Goal: Task Accomplishment & Management: Use online tool/utility

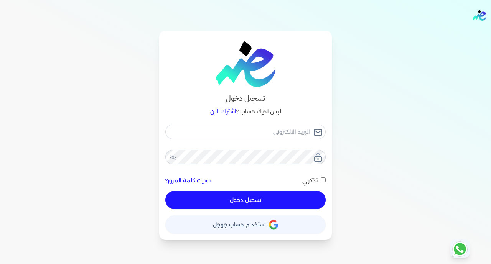
click at [246, 227] on span "استخدام حساب جوجل" at bounding box center [239, 224] width 53 height 5
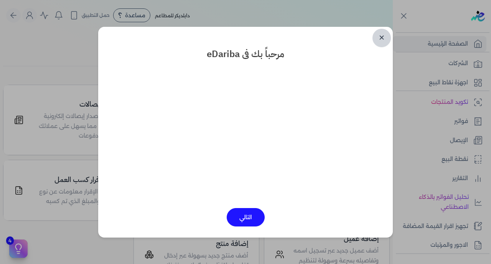
click at [383, 38] on link "✕" at bounding box center [381, 38] width 18 height 18
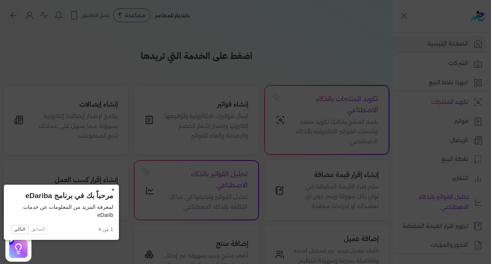
click at [107, 190] on button "×" at bounding box center [113, 190] width 12 height 11
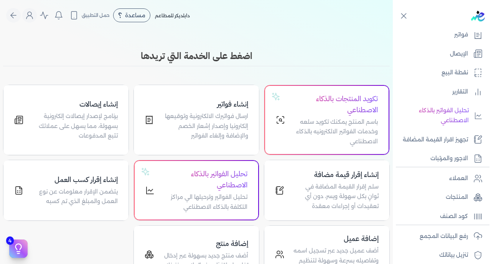
scroll to position [150, 0]
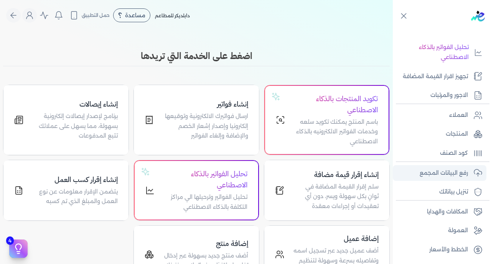
click at [453, 167] on link "رفع البيانات المجمع" at bounding box center [439, 173] width 94 height 16
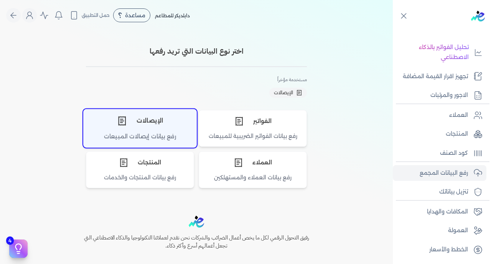
click at [150, 128] on div "الإيصالات" at bounding box center [140, 120] width 113 height 23
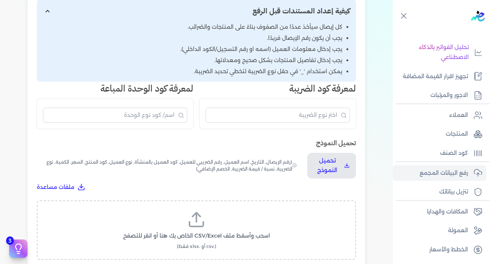
scroll to position [136, 0]
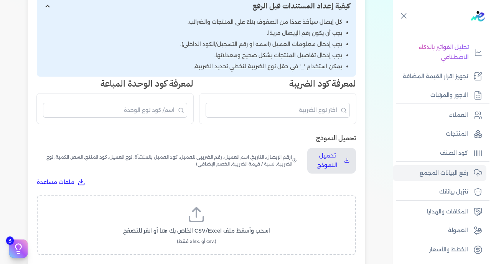
click at [205, 205] on icon at bounding box center [196, 214] width 18 height 18
click at [0, 0] on input "اسحب وأسقط ملف CSV/Excel الخاص بك هنا أو انقر للتصفح (.csv أو .xlsx فقط)" at bounding box center [0, 0] width 0 height 0
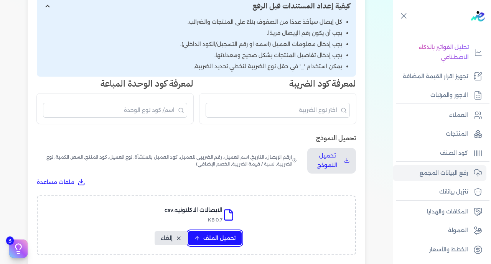
click at [218, 234] on span "تحميل الملف" at bounding box center [219, 238] width 32 height 8
select select "رقم الإيصال"
select select "سيريال المنتج"
select select "السعر"
select select "الكمية"
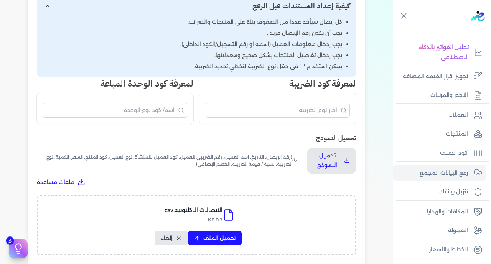
select select "نوع الضريبة"
select select "نسبة / قيمة الضريبة"
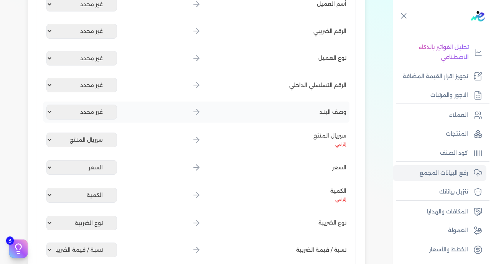
scroll to position [427, 0]
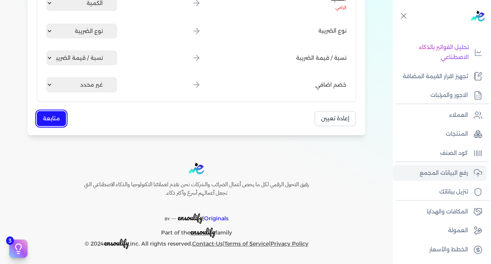
click at [55, 123] on button "متابعة" at bounding box center [51, 118] width 29 height 15
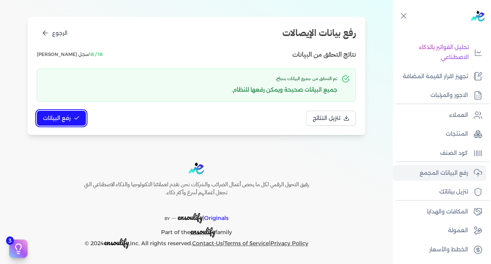
click at [58, 118] on span "رفع البيانات" at bounding box center [57, 118] width 28 height 8
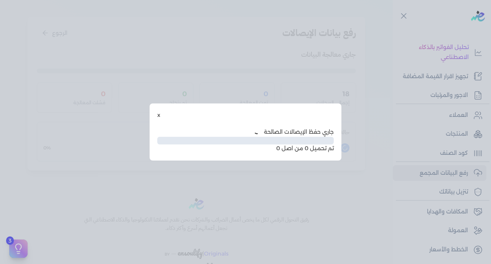
scroll to position [39, 0]
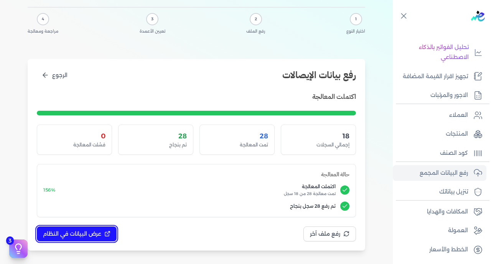
click at [89, 230] on span "عرض البيانات في النظام" at bounding box center [72, 234] width 58 height 8
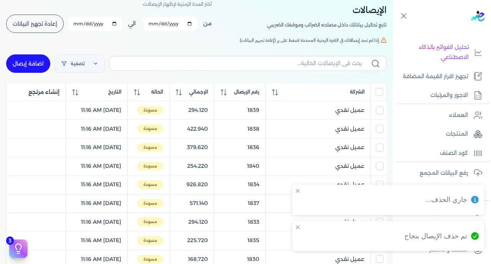
click at [379, 95] on input "All items unselected" at bounding box center [379, 92] width 8 height 8
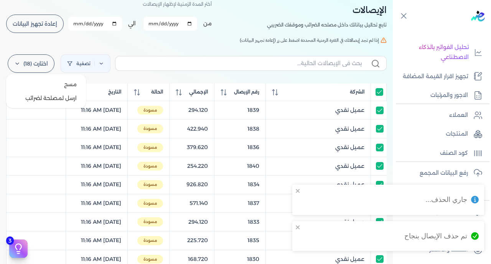
click at [32, 69] on label "اختارت (18)" at bounding box center [31, 63] width 47 height 18
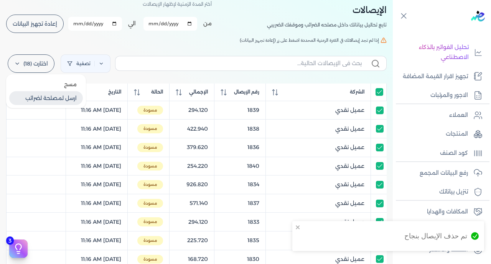
click at [49, 97] on button "ارسل لمصلحة لضرائب" at bounding box center [46, 98] width 74 height 14
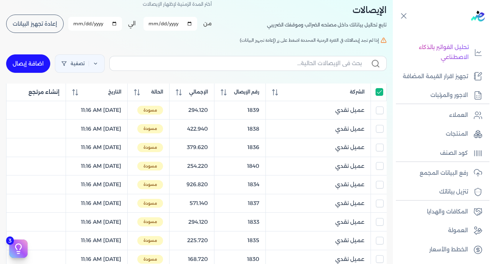
click at [380, 95] on input "All items selected" at bounding box center [379, 92] width 8 height 8
checkbox input "false"
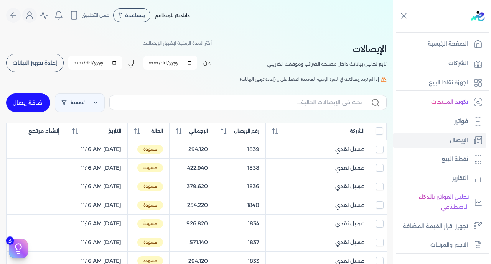
click at [42, 62] on span "إعادة تجهيز البيانات" at bounding box center [35, 62] width 44 height 5
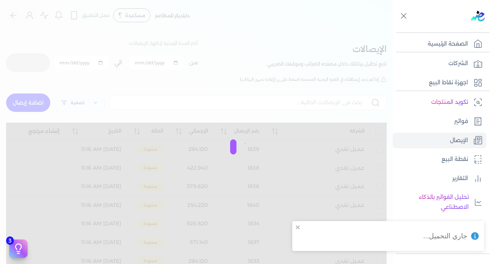
click at [190, 136] on div at bounding box center [245, 132] width 491 height 264
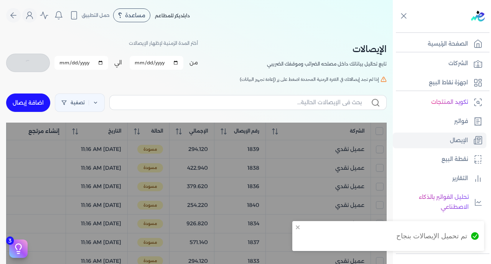
click at [250, 116] on div "تصفية اضافة إيصال" at bounding box center [196, 103] width 380 height 28
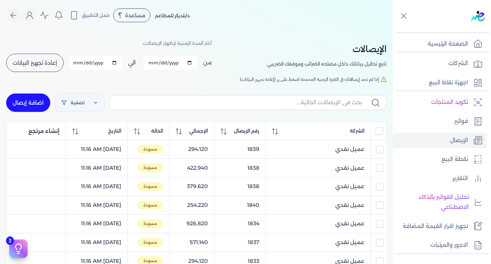
click at [250, 116] on div "تصفية اضافة إيصال" at bounding box center [196, 103] width 380 height 28
click at [258, 130] on span "رقم الإيصال" at bounding box center [246, 131] width 25 height 7
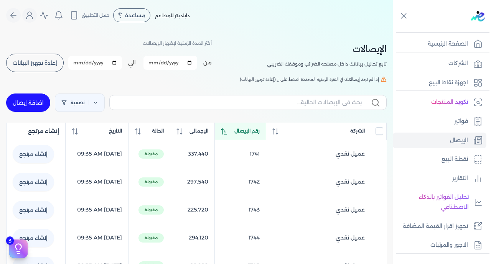
click at [258, 130] on span "رقم الإيصال" at bounding box center [246, 131] width 25 height 7
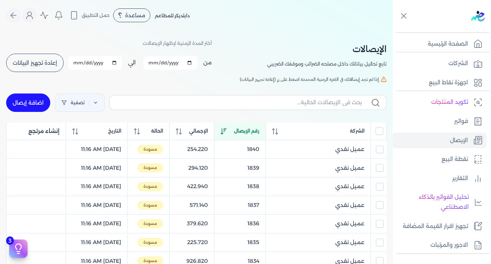
click at [258, 130] on span "رقم الإيصال" at bounding box center [246, 131] width 25 height 7
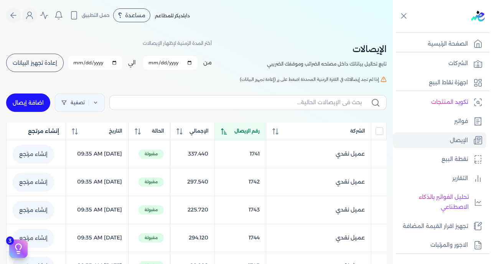
click at [258, 130] on span "رقم الإيصال" at bounding box center [246, 131] width 25 height 7
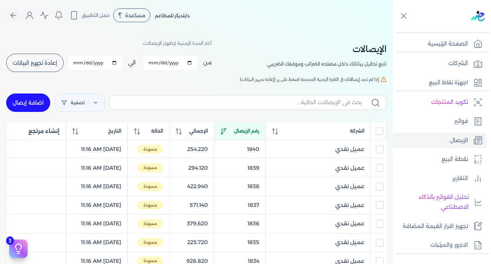
click at [381, 135] on input "All items unselected" at bounding box center [379, 131] width 8 height 8
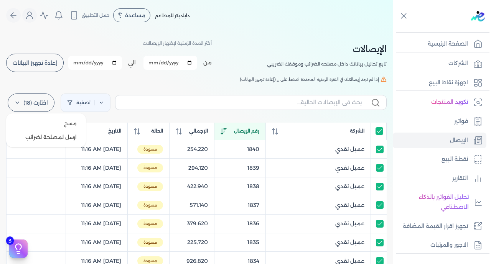
click at [36, 96] on label "اختارت (18)" at bounding box center [31, 103] width 47 height 18
click at [53, 136] on button "ارسل لمصلحة لضرائب" at bounding box center [46, 137] width 74 height 14
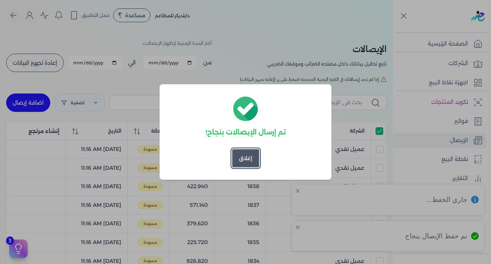
click at [244, 158] on button "إغلاق" at bounding box center [245, 158] width 27 height 18
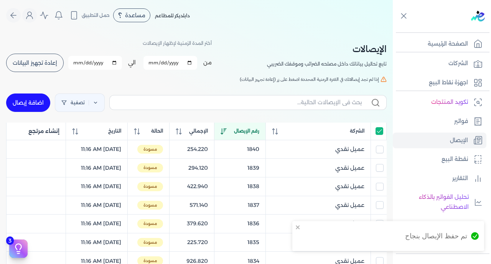
click at [378, 133] on input "All items selected" at bounding box center [379, 131] width 8 height 8
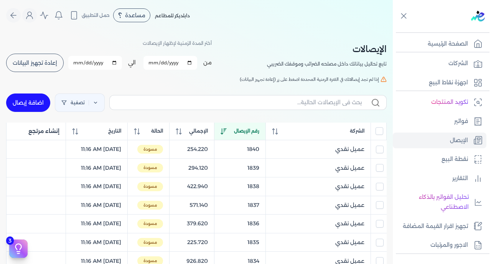
click at [41, 66] on span "إعادة تجهيز البيانات" at bounding box center [35, 62] width 44 height 5
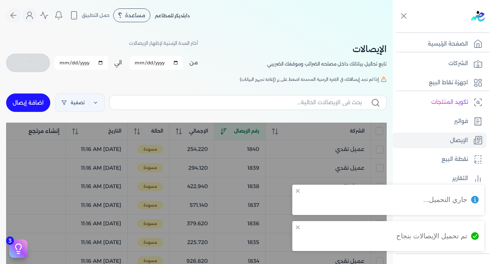
checkbox input "false"
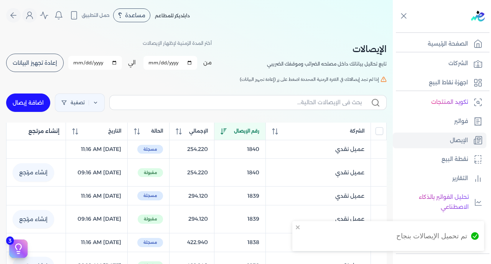
click at [259, 135] on span "رقم الإيصال" at bounding box center [246, 131] width 25 height 7
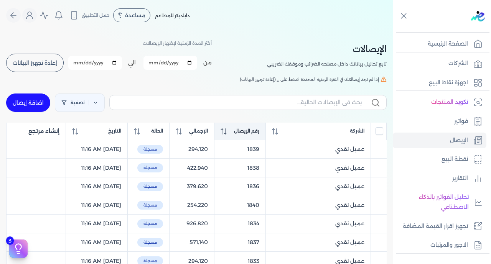
click at [259, 135] on span "رقم الإيصال" at bounding box center [246, 131] width 25 height 7
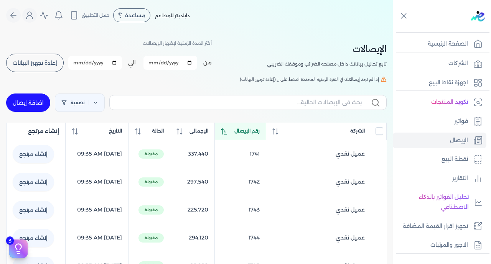
click at [259, 135] on span "رقم الإيصال" at bounding box center [246, 131] width 25 height 7
